Goal: Task Accomplishment & Management: Use online tool/utility

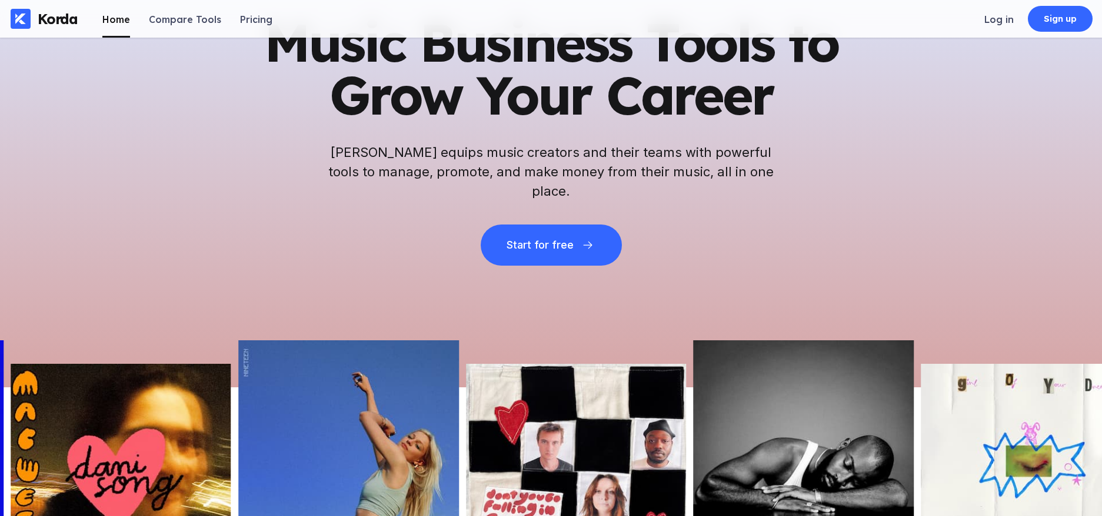
scroll to position [59, 0]
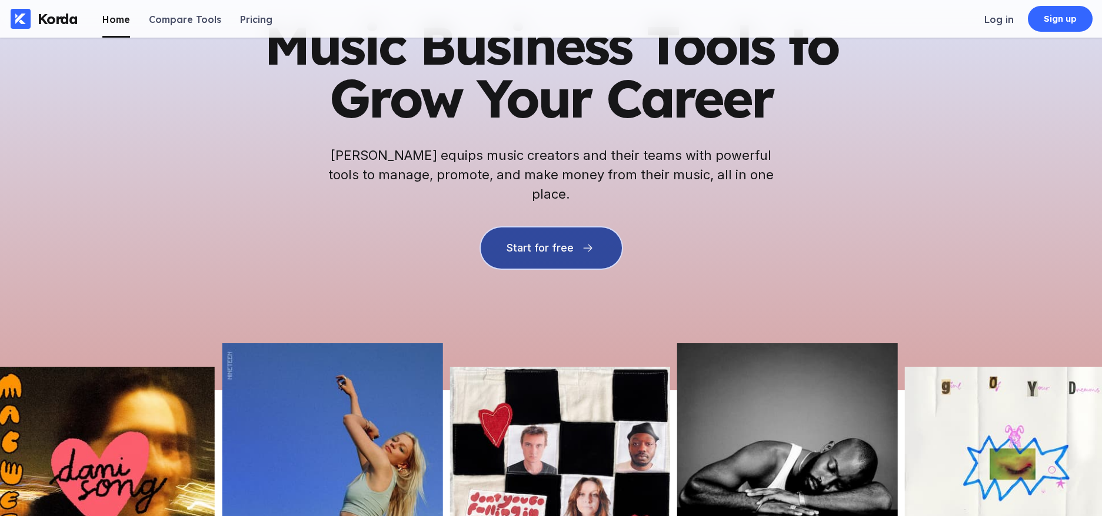
click at [535, 242] on div "Start for free" at bounding box center [539, 248] width 67 height 12
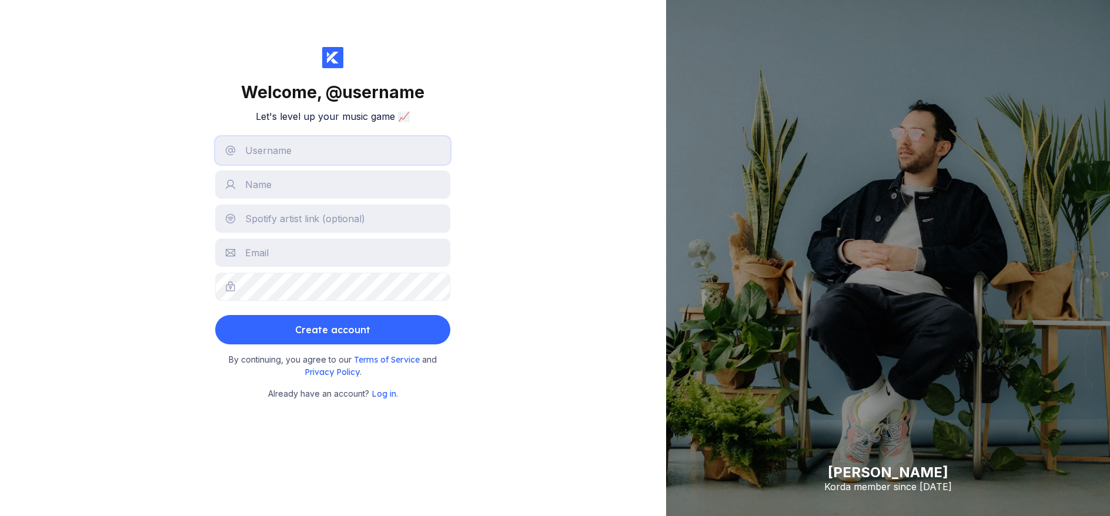
click at [286, 149] on input "text" at bounding box center [332, 150] width 235 height 28
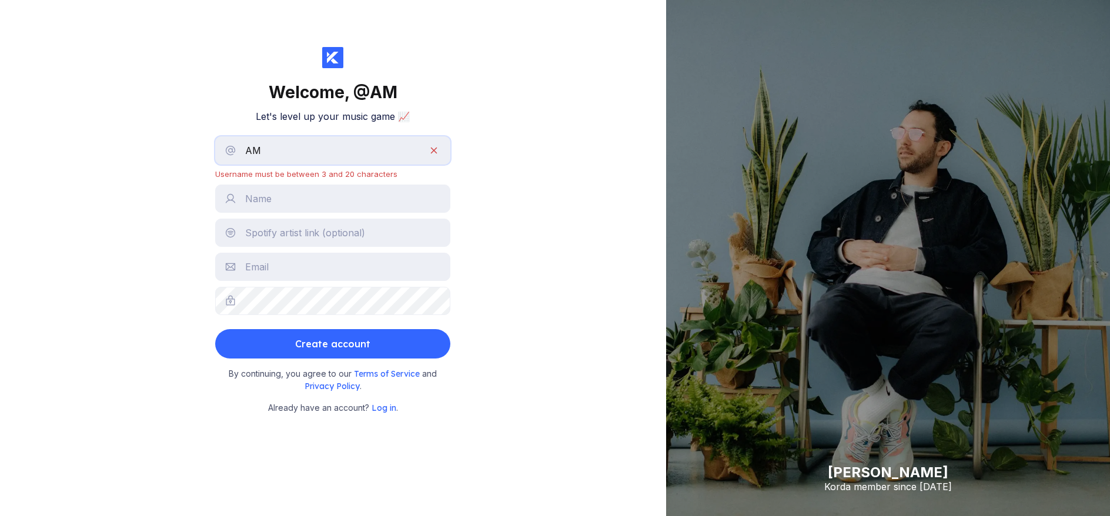
type input "aminteractive75"
click at [301, 202] on input "text" at bounding box center [332, 199] width 235 height 28
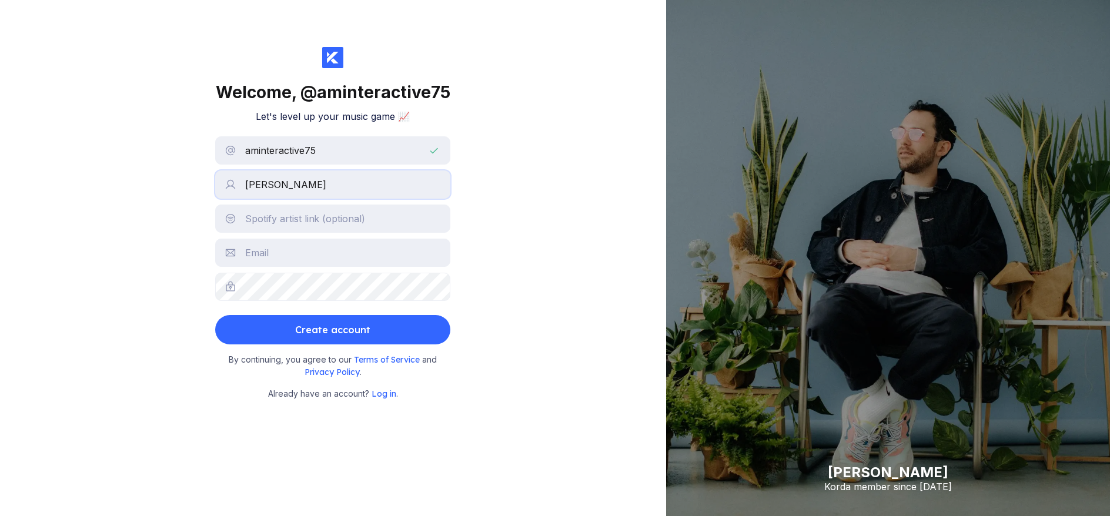
type input "[PERSON_NAME]"
click at [178, 196] on div "Welcome, @ aminteractive75 Let's level up your music game 📈 aminteractive75 Beh…" at bounding box center [333, 258] width 666 height 516
click at [278, 254] on input "text" at bounding box center [332, 253] width 235 height 28
type input "amintreactive75@gmail.com"
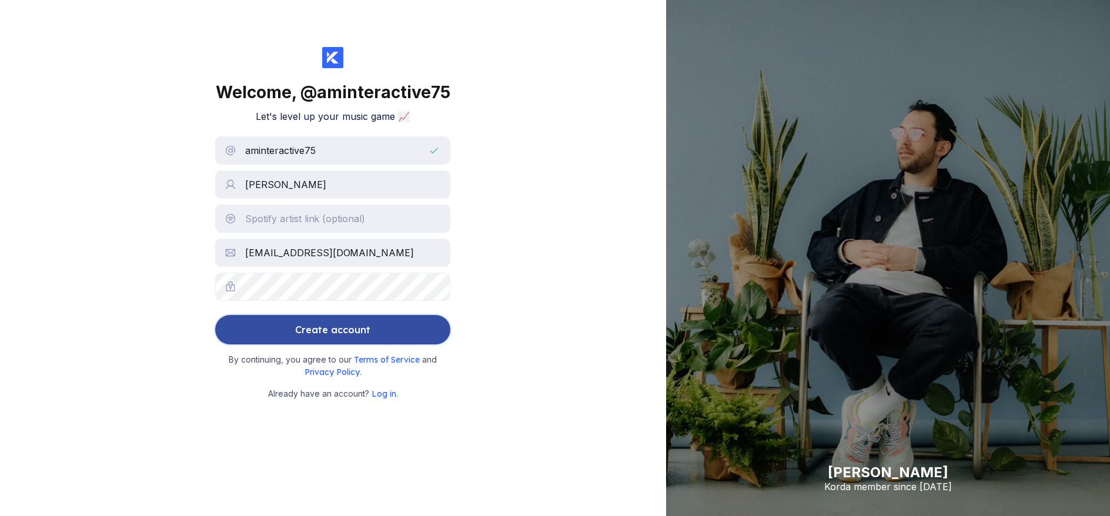
click at [334, 333] on div "Create account" at bounding box center [332, 330] width 75 height 24
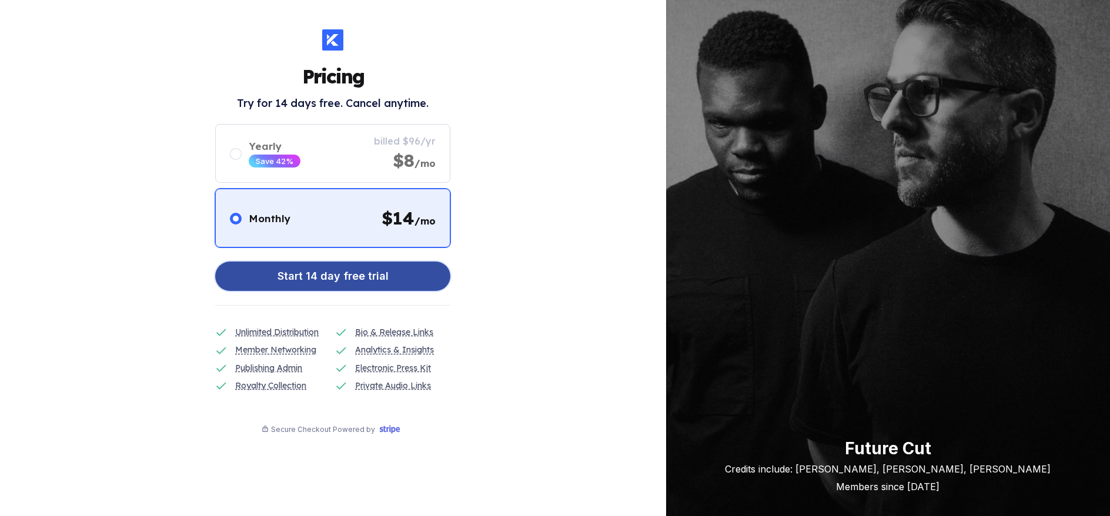
click at [329, 279] on div "Start 14 day free trial" at bounding box center [333, 277] width 111 height 24
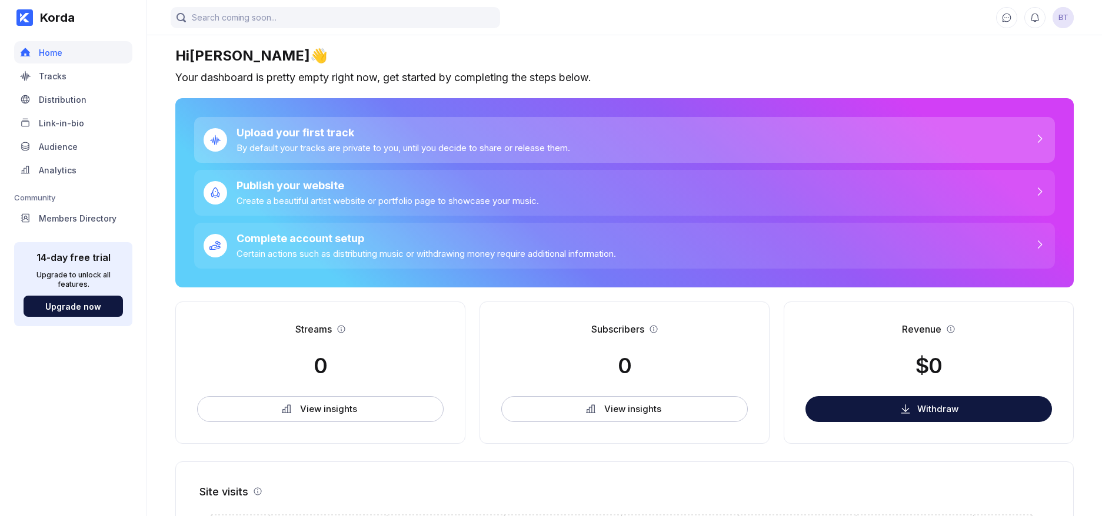
click at [339, 137] on div "Upload your first track" at bounding box center [402, 132] width 333 height 12
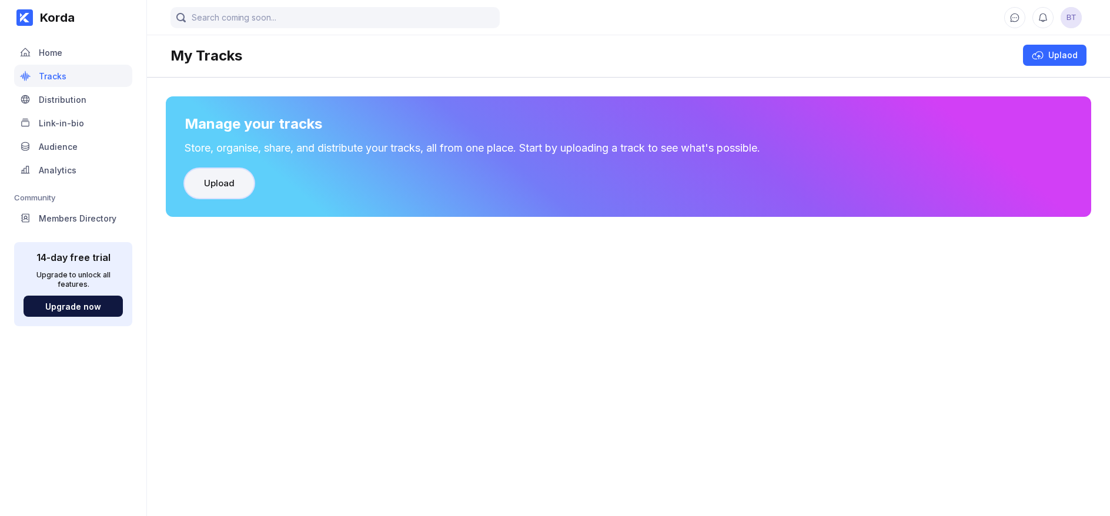
click at [236, 188] on button "Upload" at bounding box center [219, 183] width 69 height 29
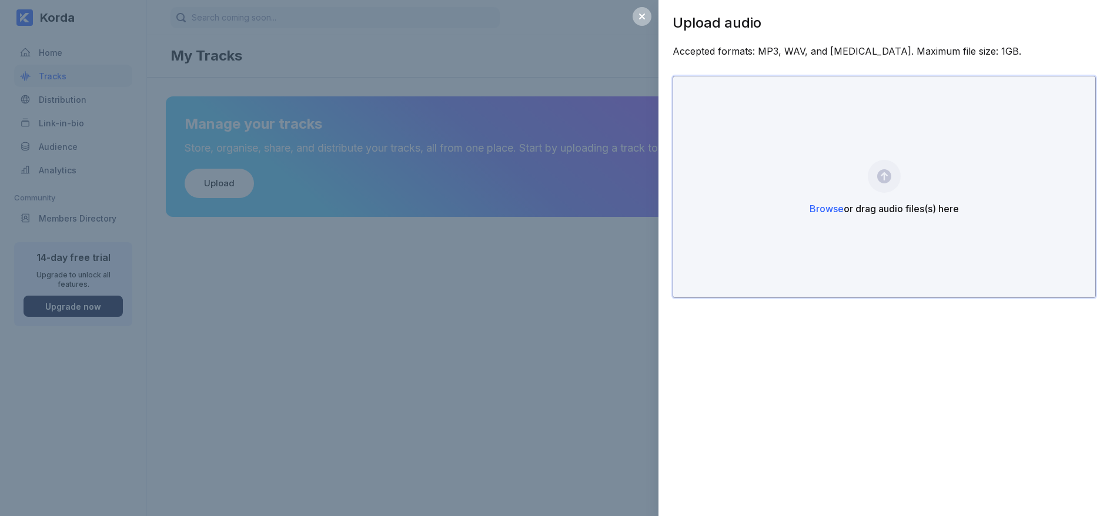
click at [883, 177] on div "Browse or drag audio files(s) here" at bounding box center [884, 187] width 423 height 222
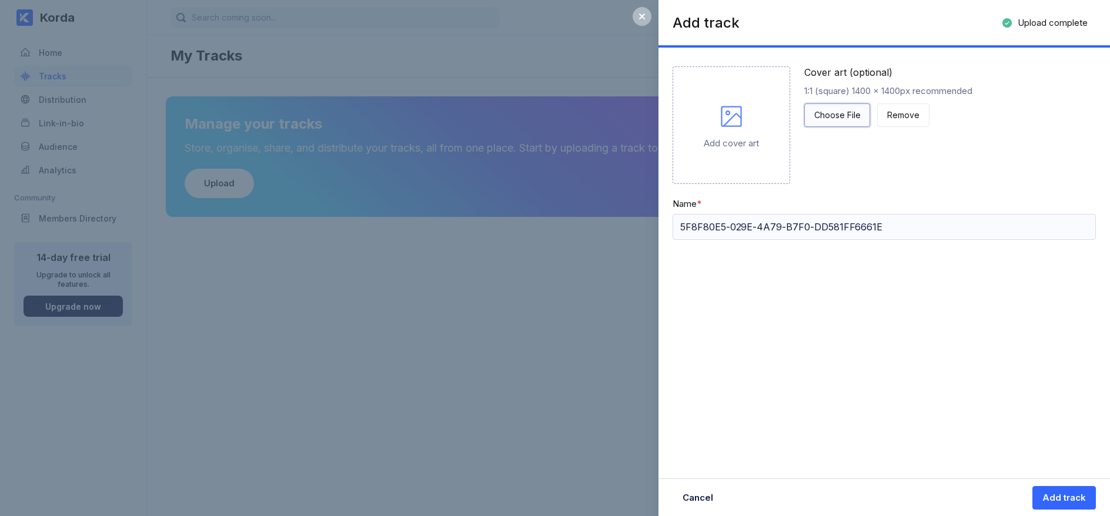
click at [836, 113] on div "Choose File" at bounding box center [838, 115] width 46 height 12
click at [823, 118] on div "Choose File" at bounding box center [838, 115] width 46 height 12
click at [1065, 499] on div "Add track" at bounding box center [1065, 498] width 44 height 12
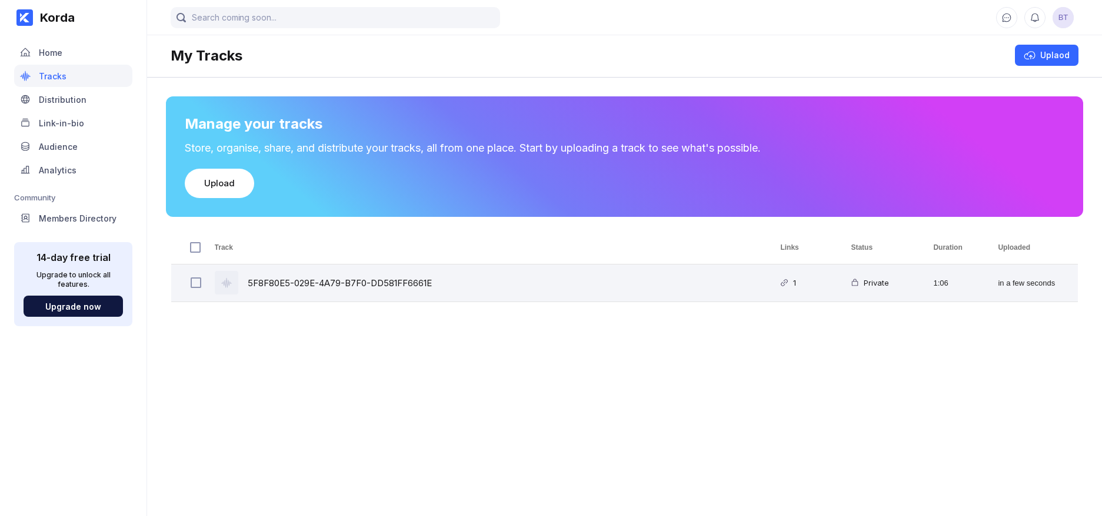
click at [380, 279] on div "5F8F80E5-029E-4A79-B7F0-DD581FF6661E" at bounding box center [340, 283] width 184 height 28
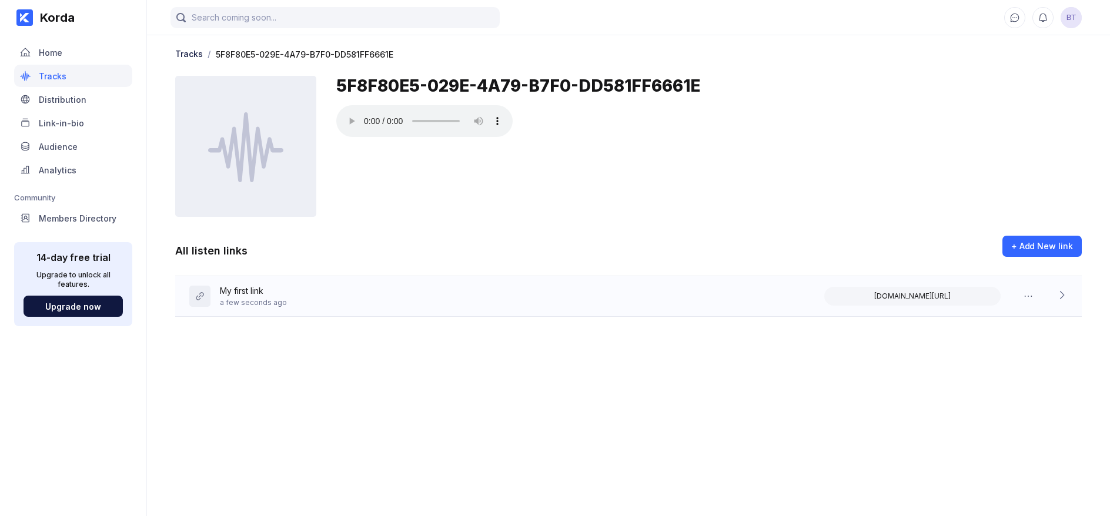
click at [1065, 295] on icon at bounding box center [1062, 295] width 12 height 12
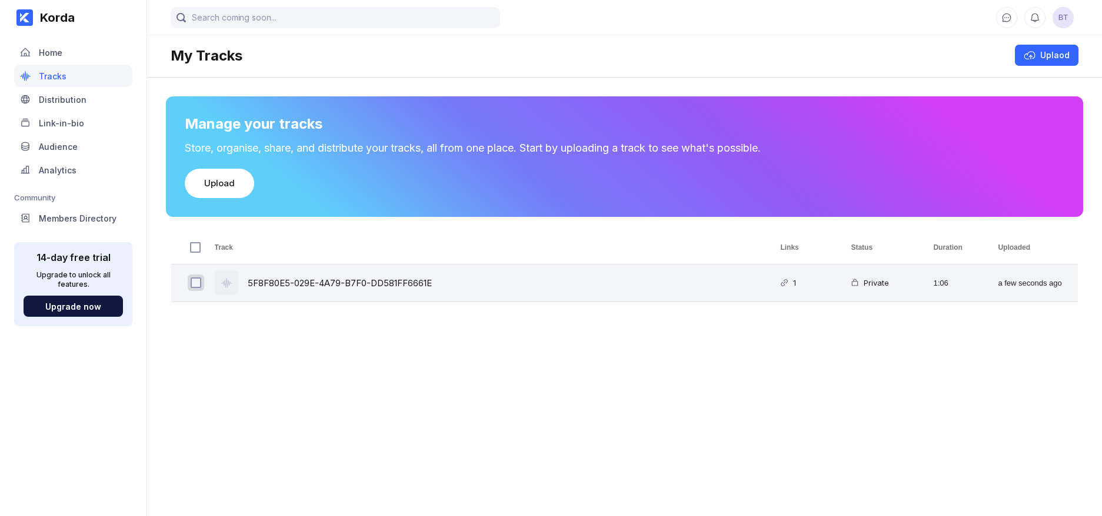
click at [197, 282] on input "Press Space to toggle row selection (unchecked)" at bounding box center [196, 283] width 11 height 11
checkbox input "true"
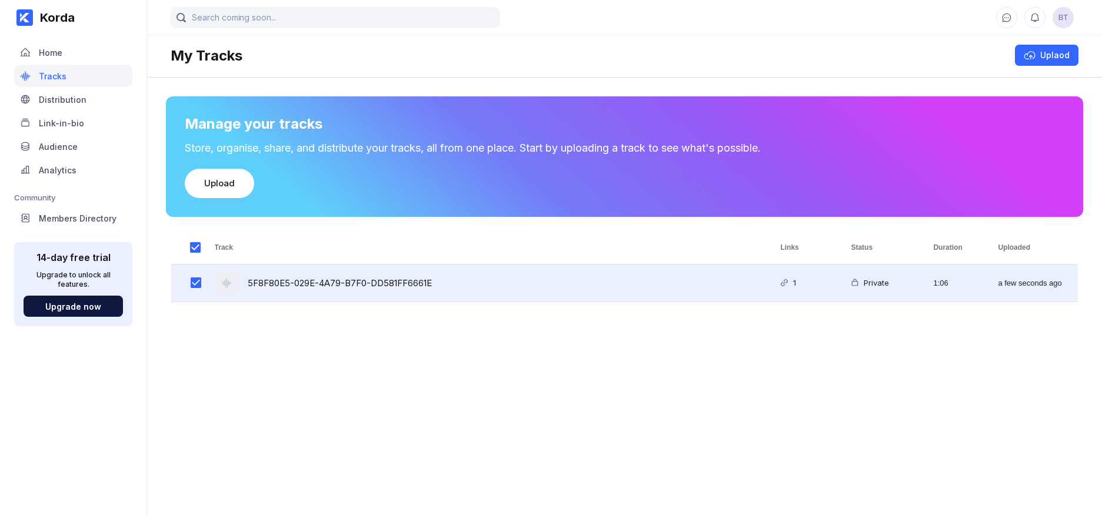
drag, startPoint x: 280, startPoint y: 282, endPoint x: 426, endPoint y: 285, distance: 145.9
click at [426, 285] on div "5F8F80E5-029E-4A79-B7F0-DD581FF6661E" at bounding box center [340, 283] width 184 height 28
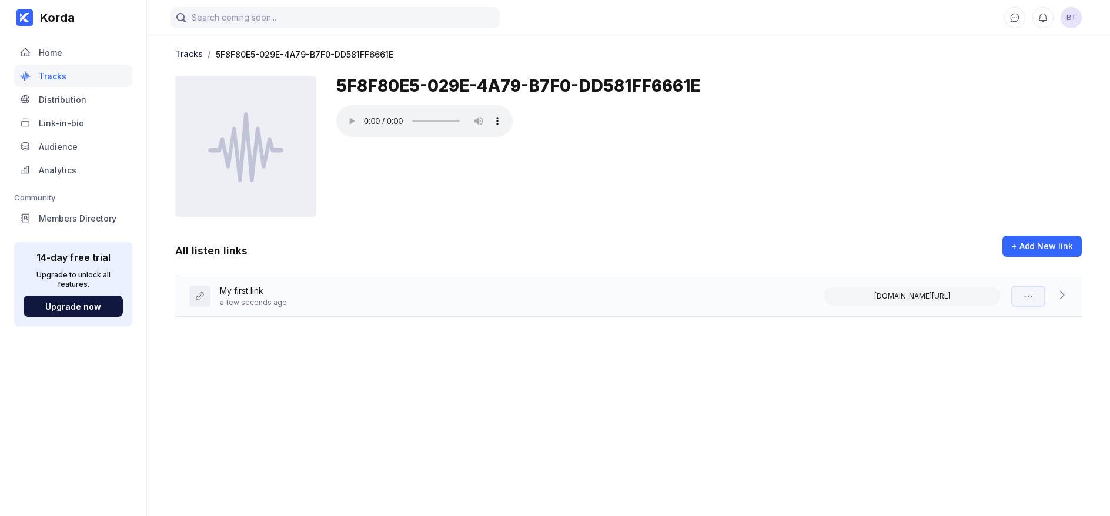
click at [1023, 295] on icon at bounding box center [1029, 297] width 12 height 12
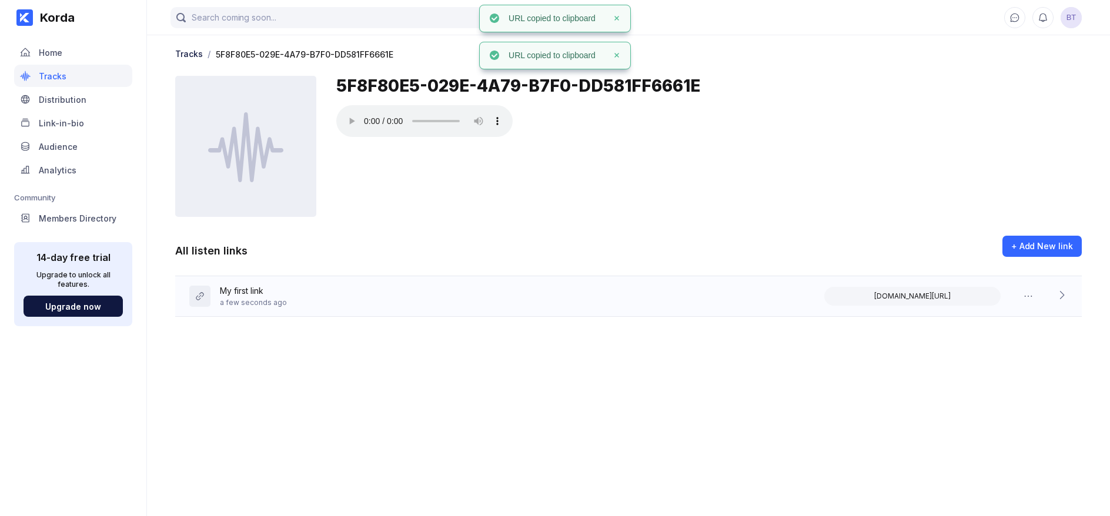
click at [1059, 296] on icon at bounding box center [1062, 295] width 12 height 12
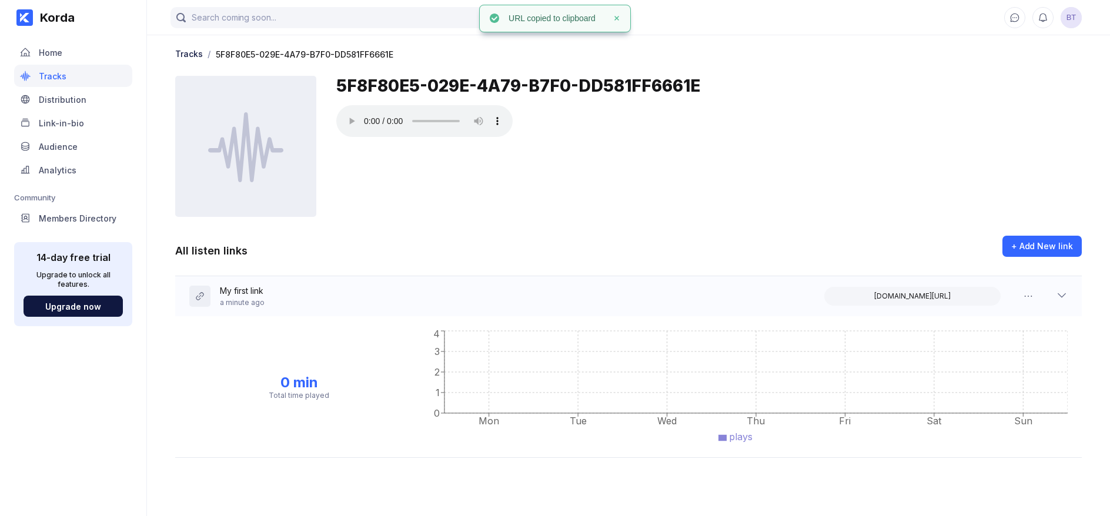
click at [663, 205] on div "5F8F80E5-029E-4A79-B7F0-DD581FF6661E" at bounding box center [709, 146] width 746 height 141
click at [230, 289] on div "My first link" at bounding box center [242, 292] width 45 height 12
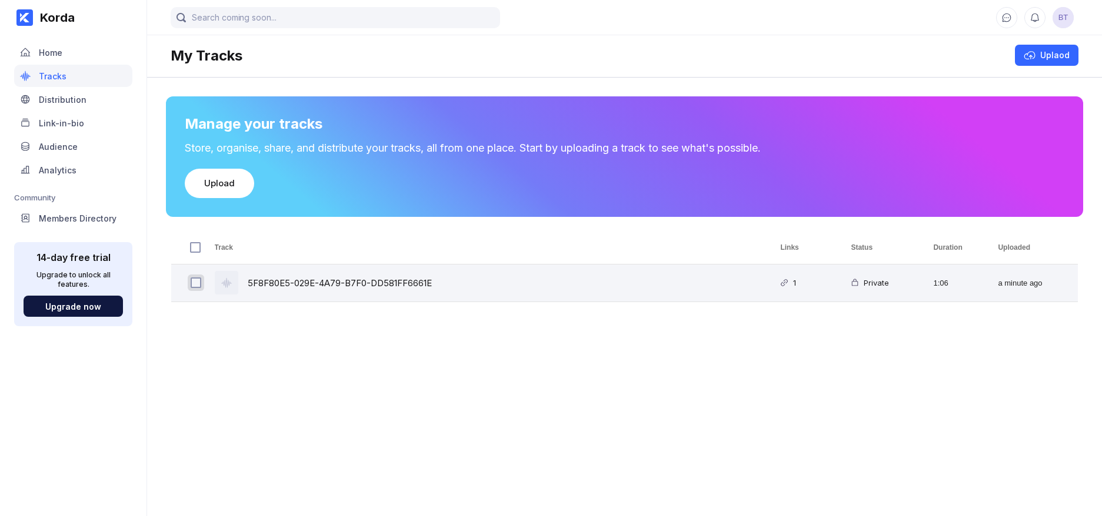
drag, startPoint x: 458, startPoint y: 282, endPoint x: 197, endPoint y: 283, distance: 260.5
click at [197, 283] on input "Press Space to toggle row selection (unchecked)" at bounding box center [196, 283] width 11 height 11
checkbox input "true"
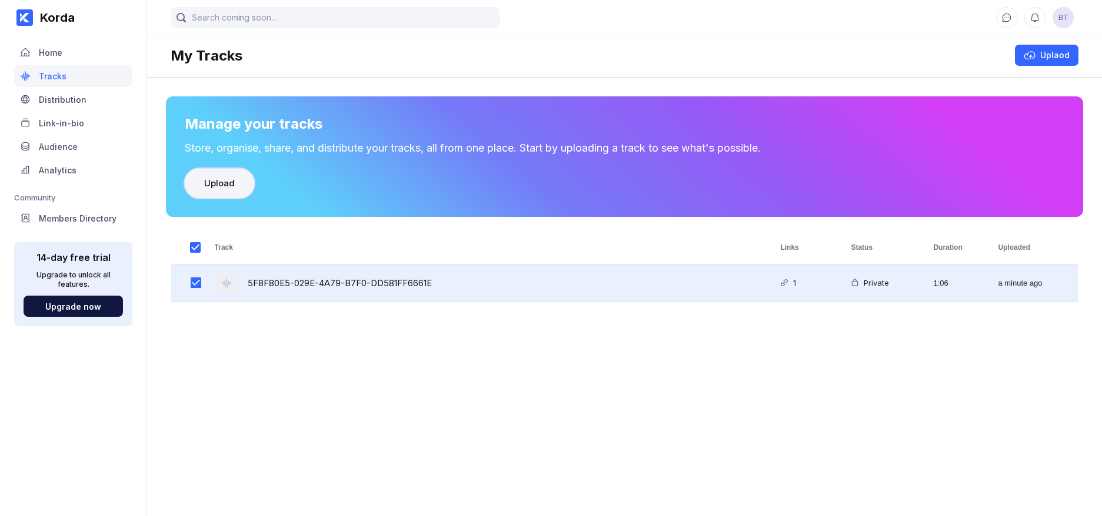
click at [233, 181] on div "Upload" at bounding box center [219, 184] width 31 height 12
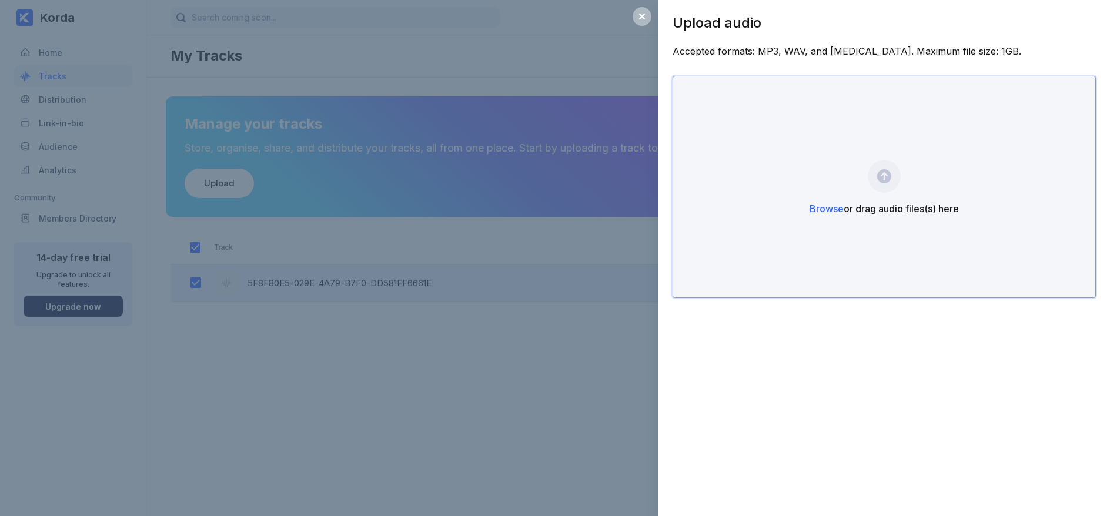
click at [888, 183] on div "Browse or drag audio files(s) here" at bounding box center [884, 187] width 423 height 222
click at [889, 176] on div "Browse or drag audio files(s) here" at bounding box center [884, 187] width 423 height 222
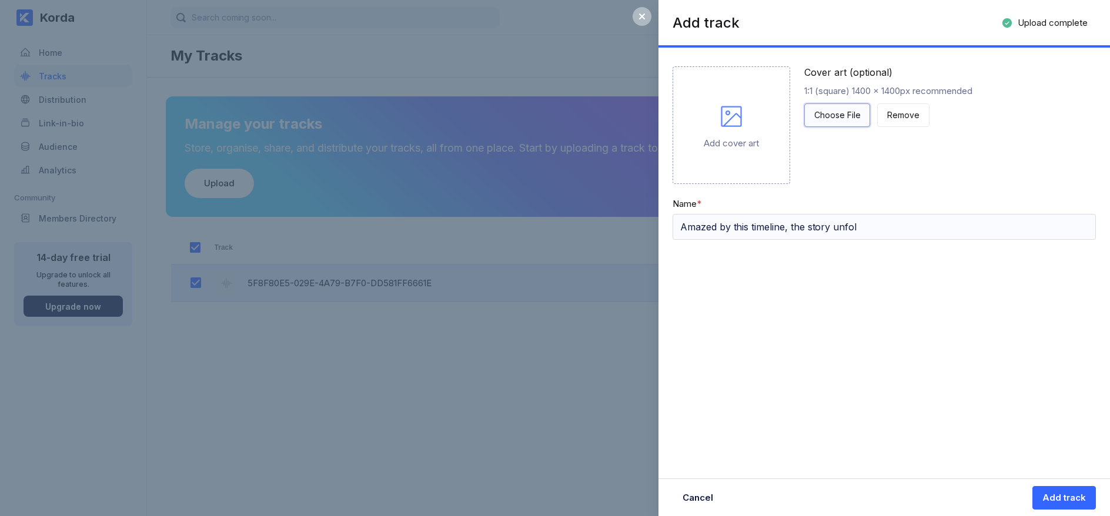
click at [835, 116] on div "Choose File" at bounding box center [838, 115] width 46 height 12
click at [828, 116] on div "Choose File" at bounding box center [838, 115] width 46 height 12
click at [823, 115] on div "Choose File" at bounding box center [838, 115] width 46 height 12
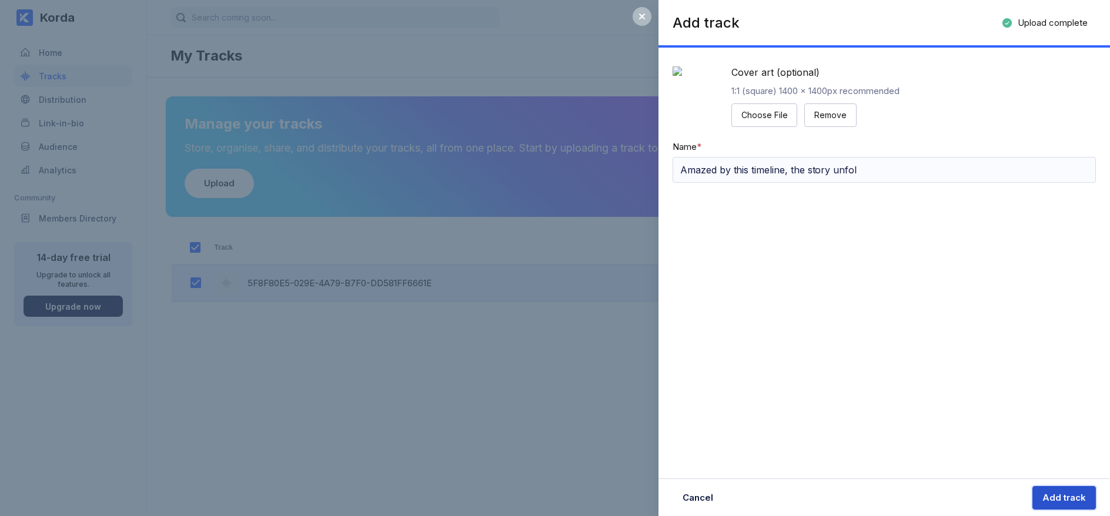
click at [1056, 494] on div "Add track" at bounding box center [1065, 498] width 44 height 12
checkbox input "false"
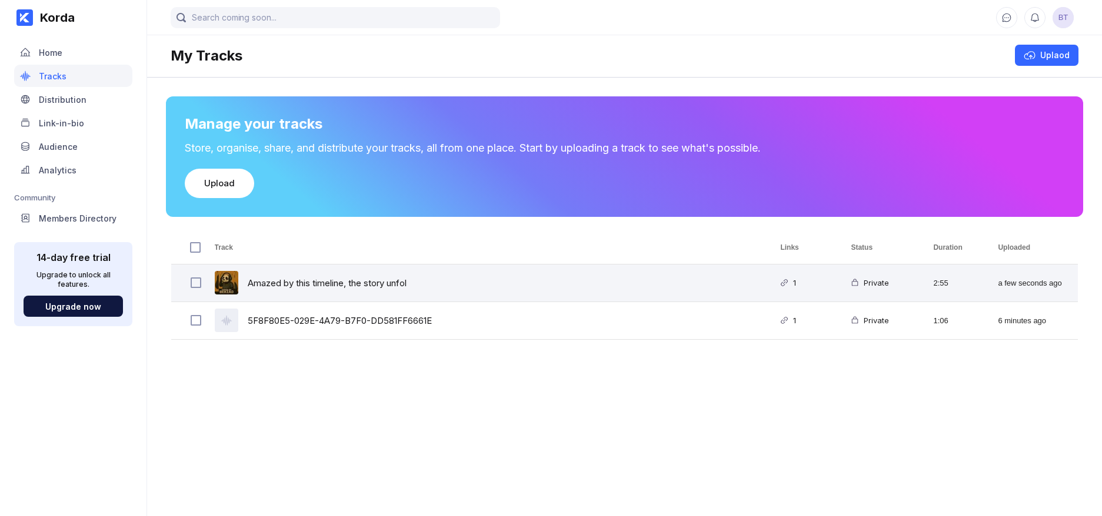
click at [365, 280] on div "Amazed by this timeline, the story unfol" at bounding box center [327, 283] width 159 height 28
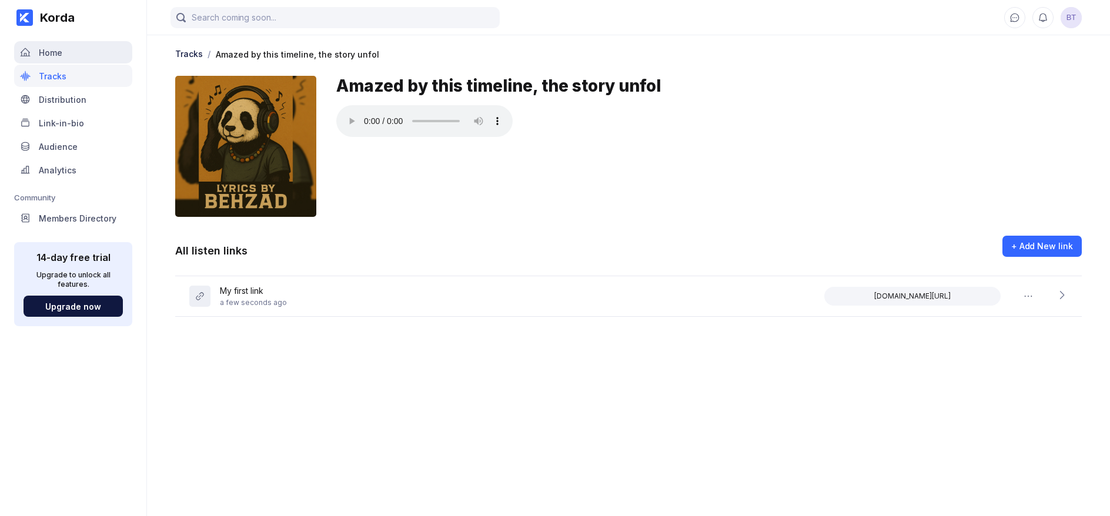
click at [53, 52] on div "Home" at bounding box center [51, 53] width 24 height 10
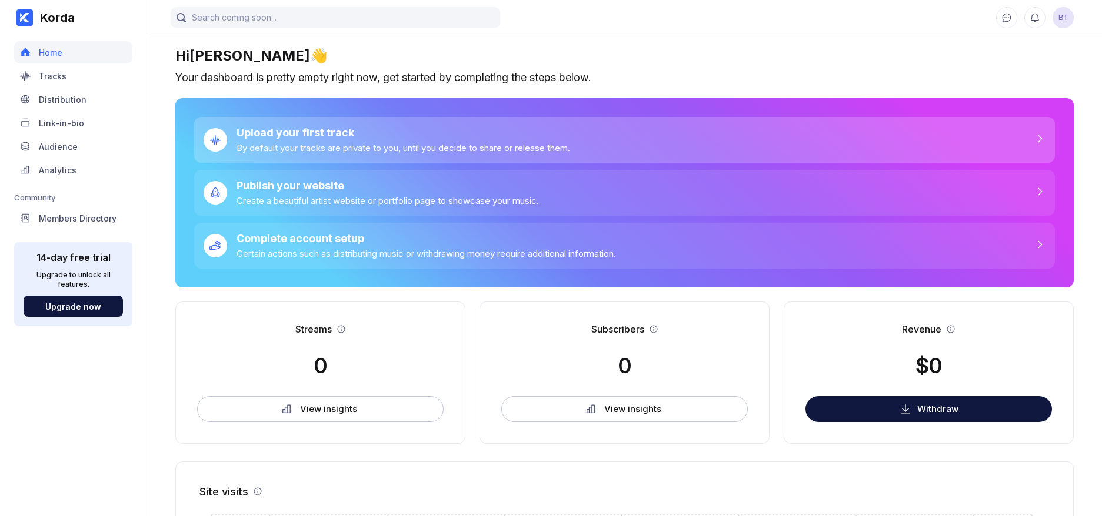
click at [309, 136] on div "Upload your first track" at bounding box center [402, 132] width 333 height 12
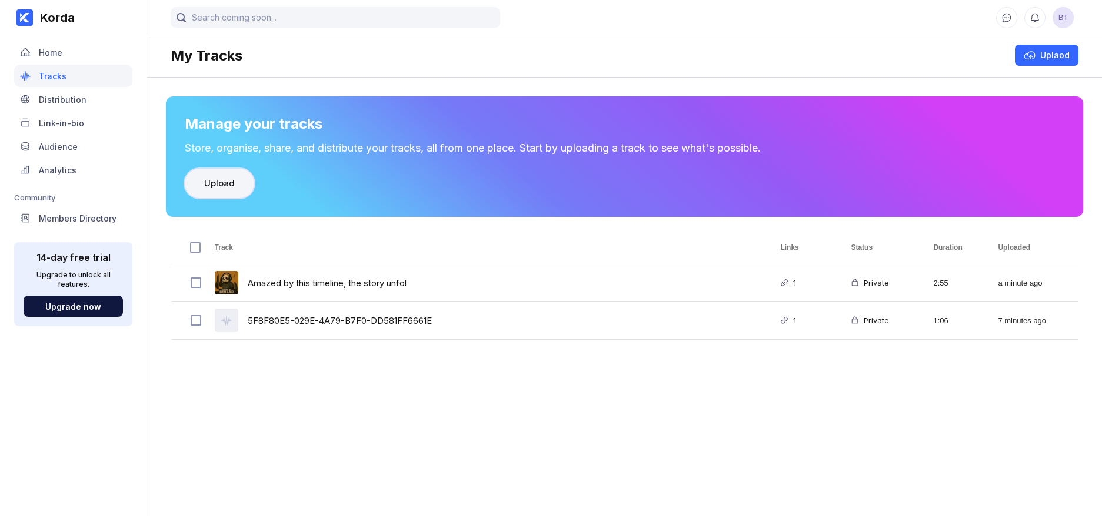
click at [219, 186] on div "Upload" at bounding box center [219, 184] width 31 height 12
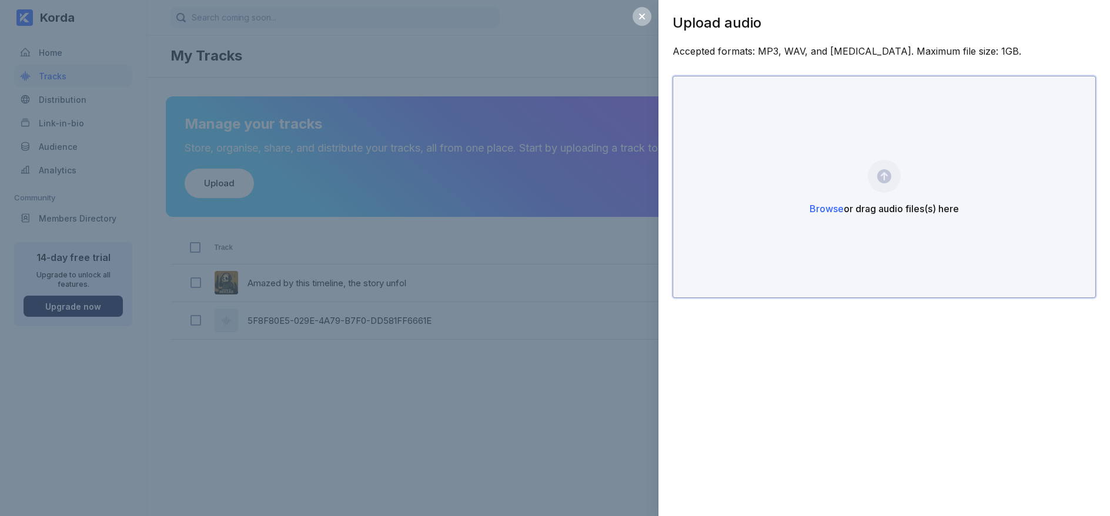
click at [882, 178] on div "Browse or drag audio files(s) here" at bounding box center [884, 187] width 423 height 222
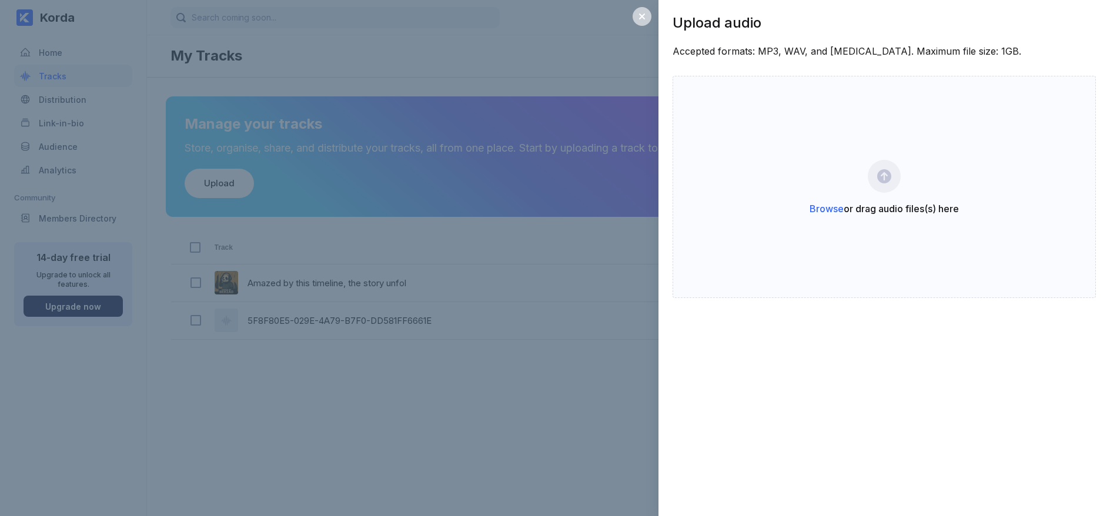
click at [638, 14] on icon at bounding box center [642, 16] width 9 height 9
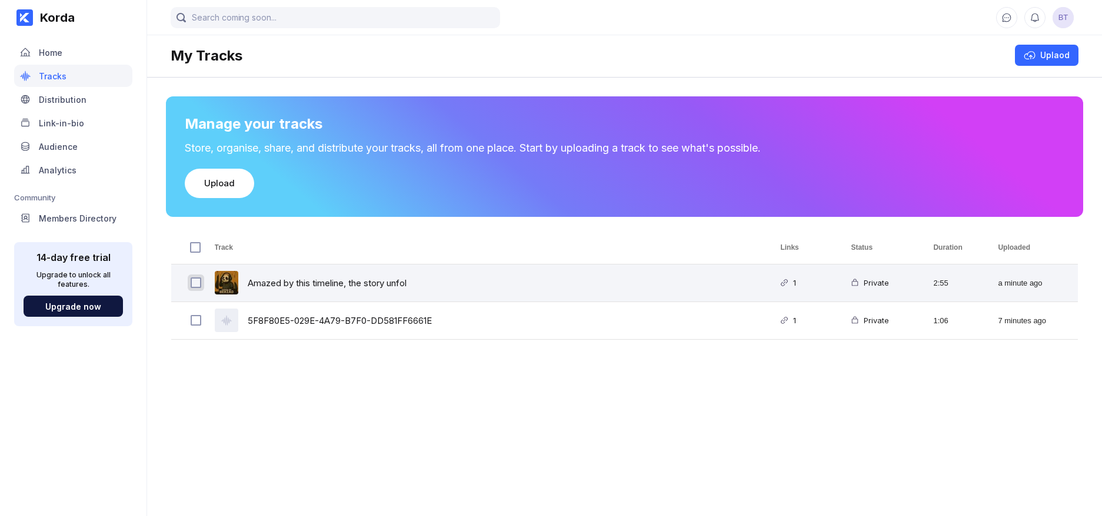
click at [196, 283] on input "Press Space to toggle row selection (unchecked)" at bounding box center [196, 283] width 11 height 11
checkbox input "true"
checkbox input "false"
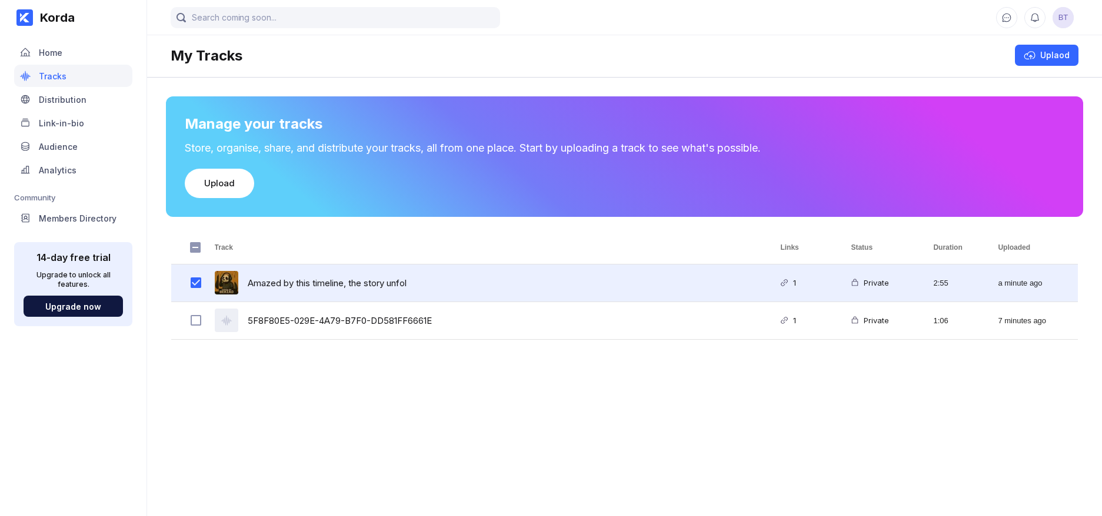
click at [866, 281] on div "Private" at bounding box center [874, 283] width 30 height 28
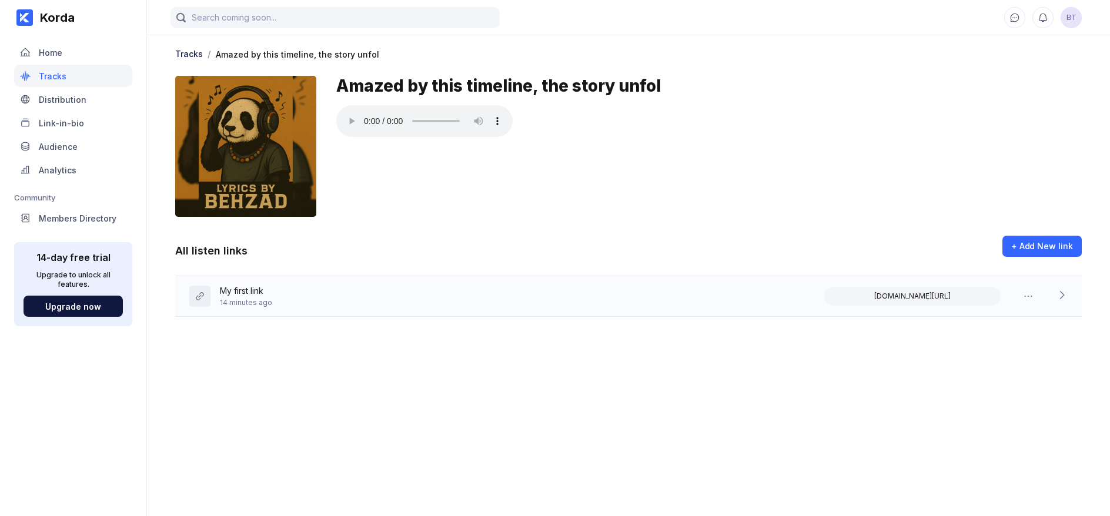
click at [294, 298] on div "My first link 14 minutes ago [DOMAIN_NAME][PERSON_NAME]" at bounding box center [628, 296] width 907 height 41
